Goal: Task Accomplishment & Management: Complete application form

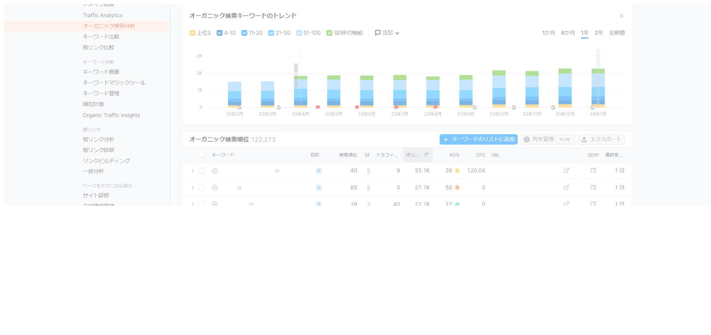
click at [338, 128] on section at bounding box center [358, 104] width 711 height 203
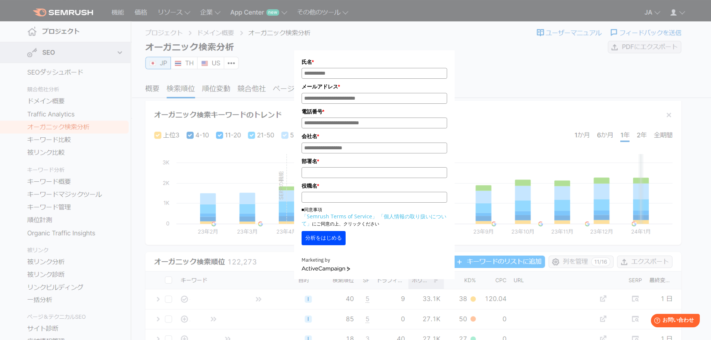
click at [226, 250] on div "氏名 * メールアドレス * 電話番号 * 会社名 * *" at bounding box center [374, 144] width 373 height 270
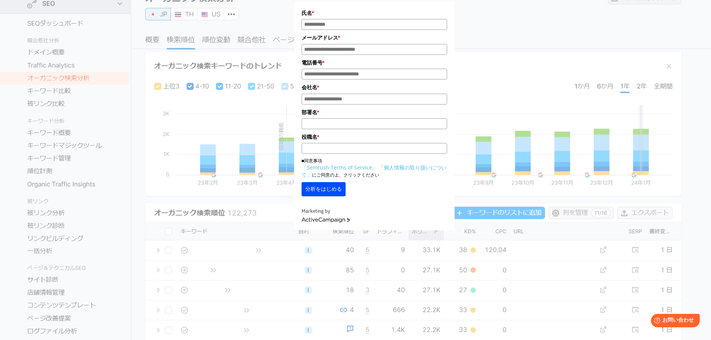
scroll to position [141, 0]
